Goal: Information Seeking & Learning: Understand process/instructions

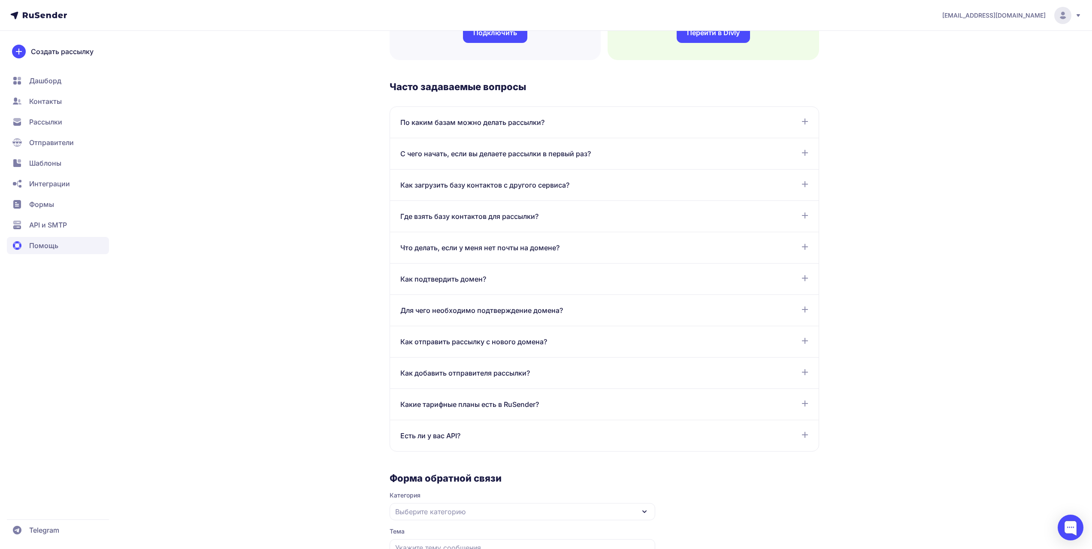
scroll to position [343, 0]
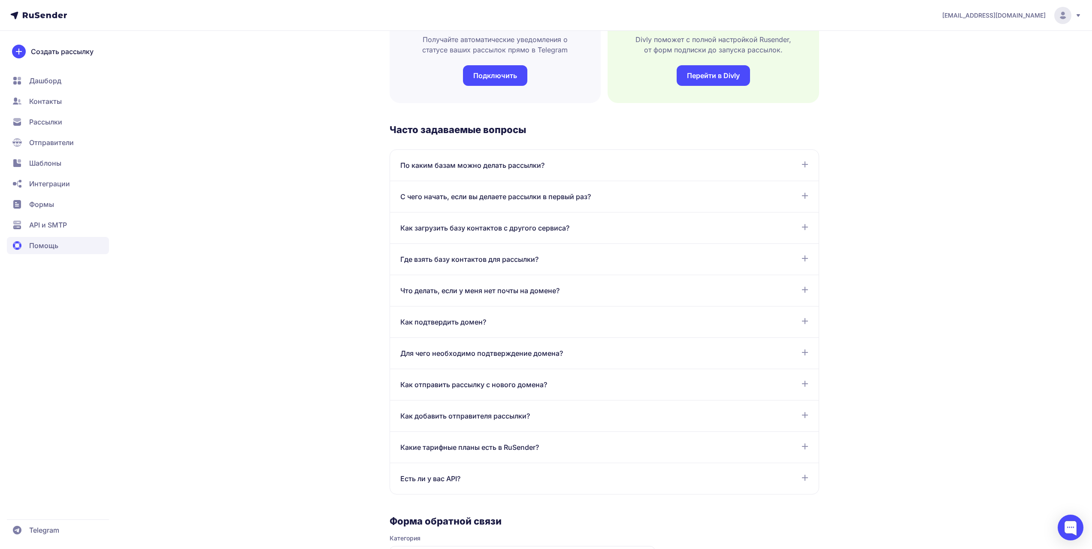
click at [466, 323] on span "Как подтвердить домен?" at bounding box center [443, 322] width 86 height 10
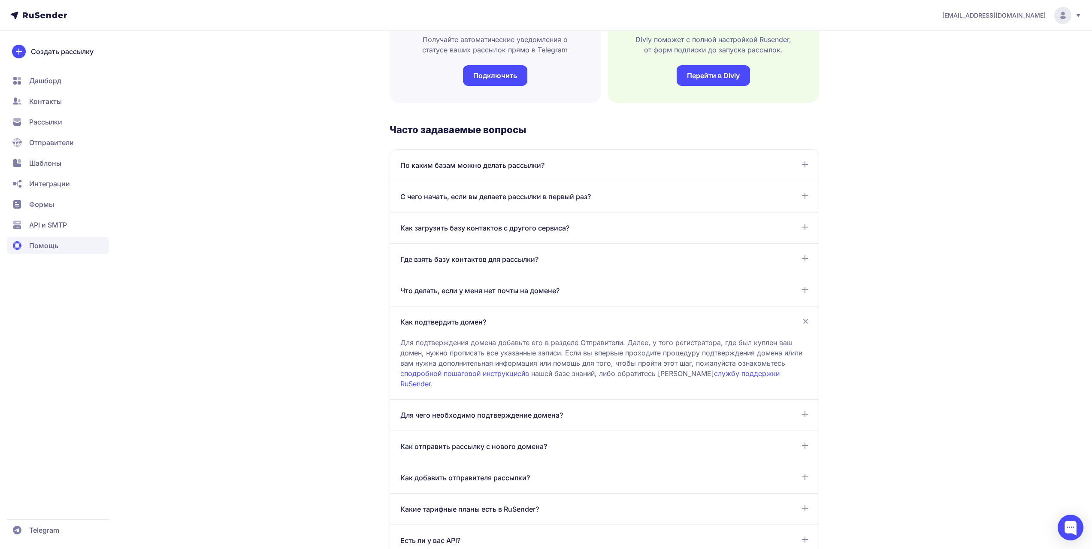
click at [478, 373] on link "подробной пошаговой инструкцией" at bounding box center [464, 373] width 121 height 9
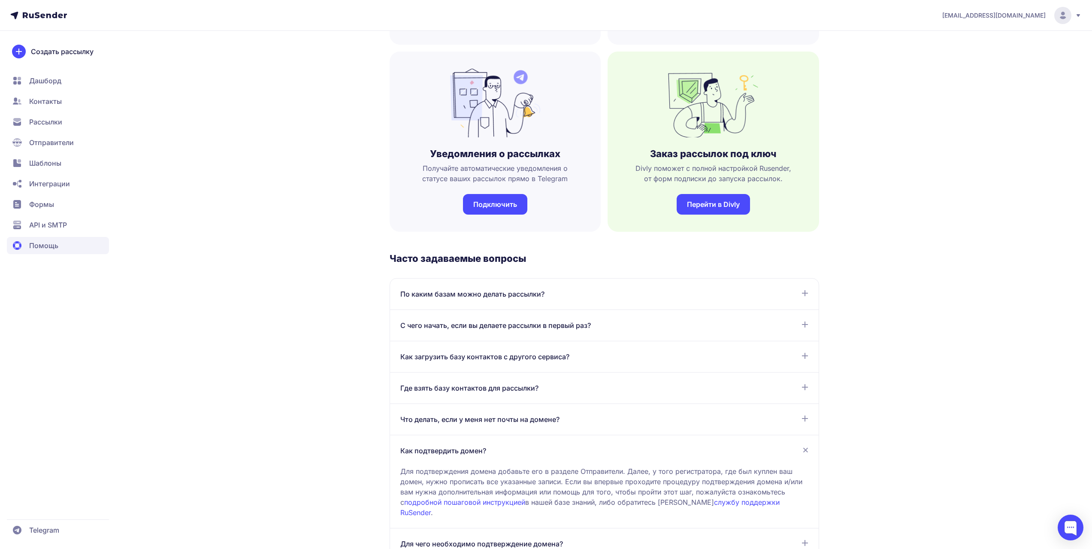
scroll to position [172, 0]
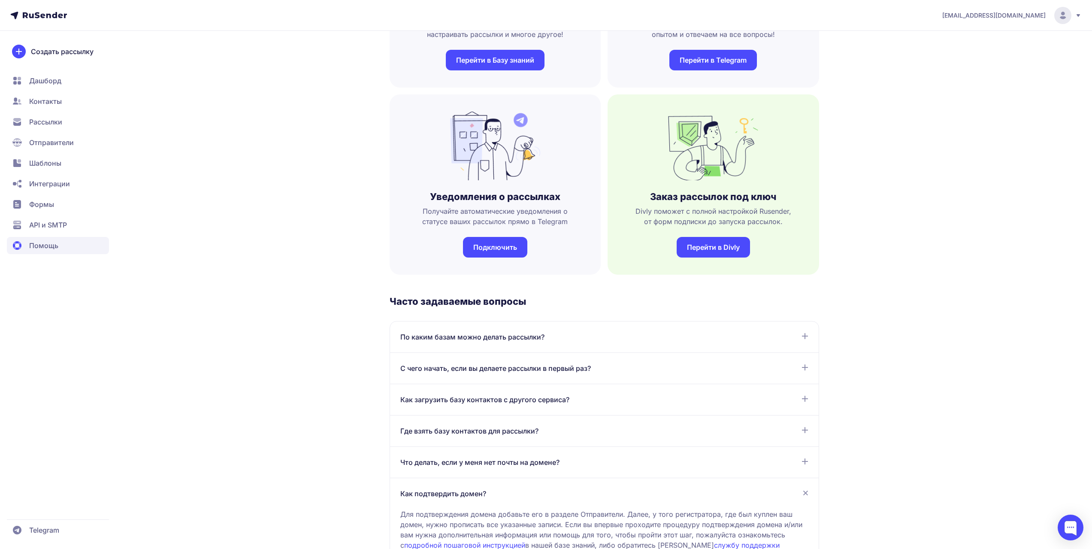
click at [47, 18] on icon at bounding box center [45, 15] width 44 height 6
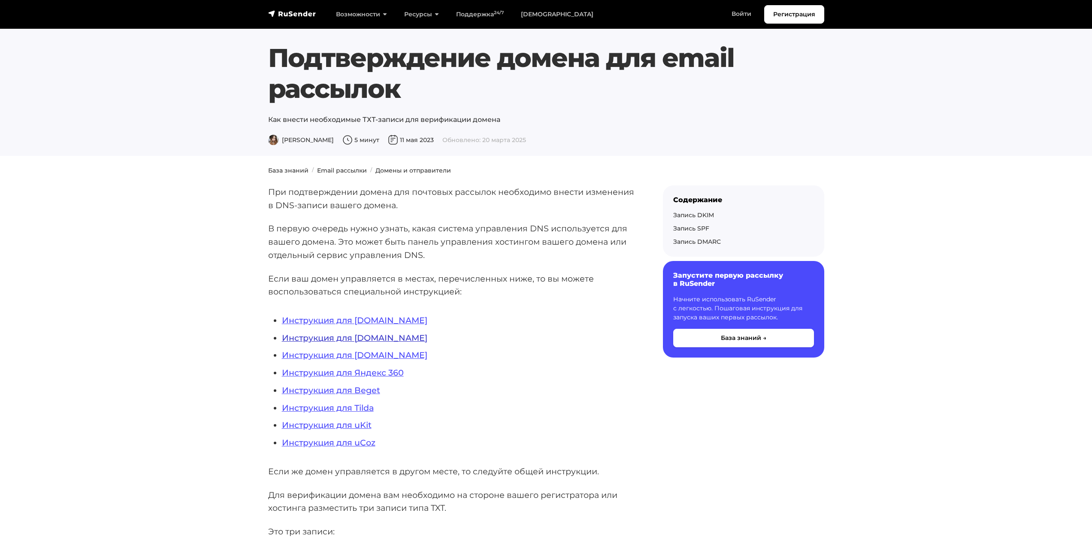
click at [377, 337] on link "Инструкция для Timeweb.ru" at bounding box center [354, 338] width 145 height 10
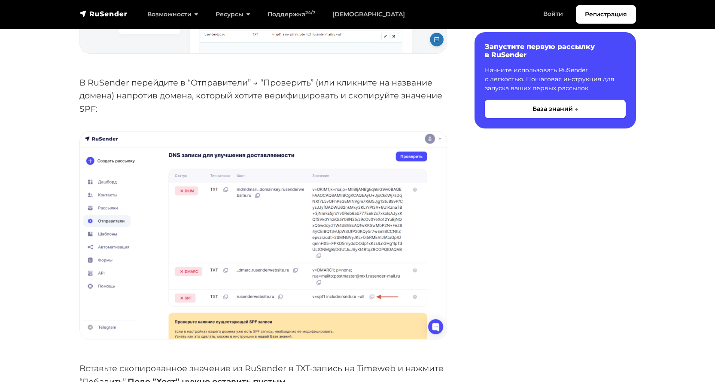
scroll to position [1030, 0]
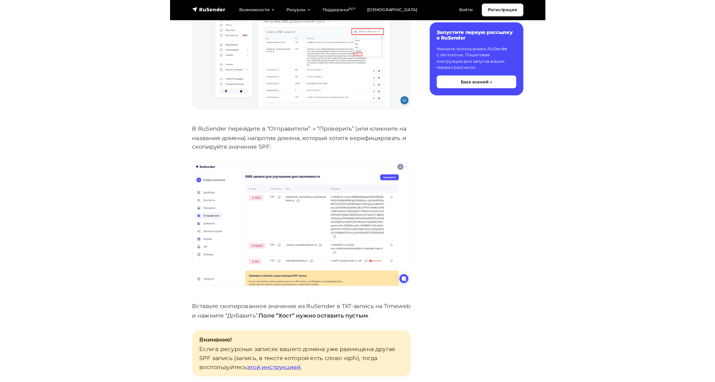
scroll to position [901, 0]
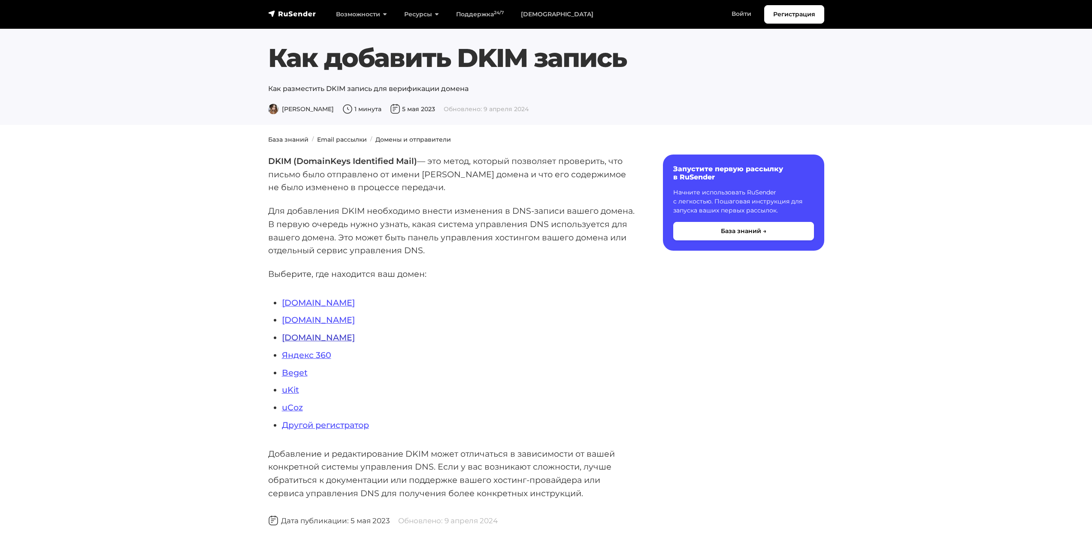
click at [291, 339] on link "Nic.ru" at bounding box center [318, 337] width 73 height 10
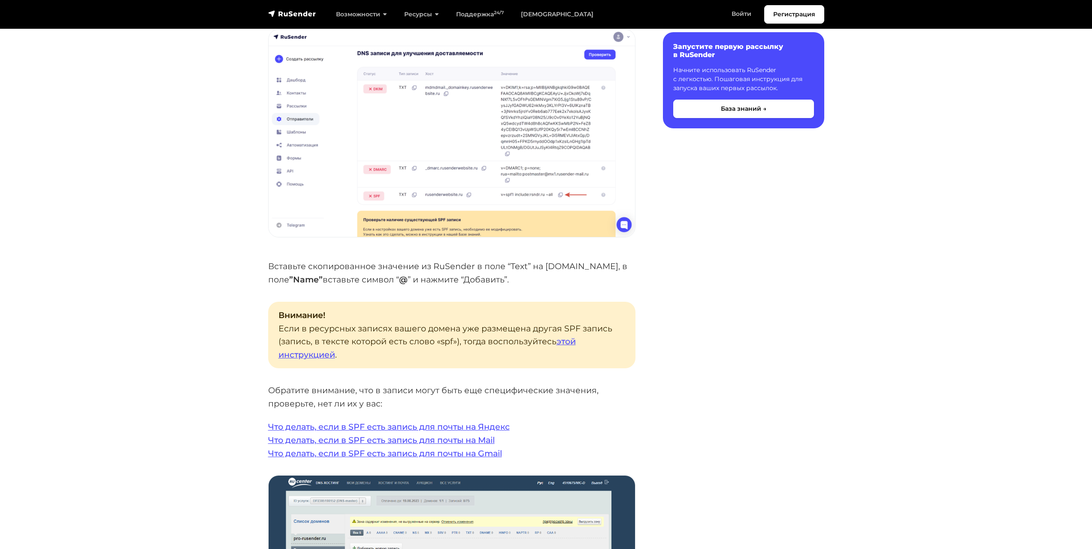
scroll to position [1588, 0]
